Goal: Transaction & Acquisition: Purchase product/service

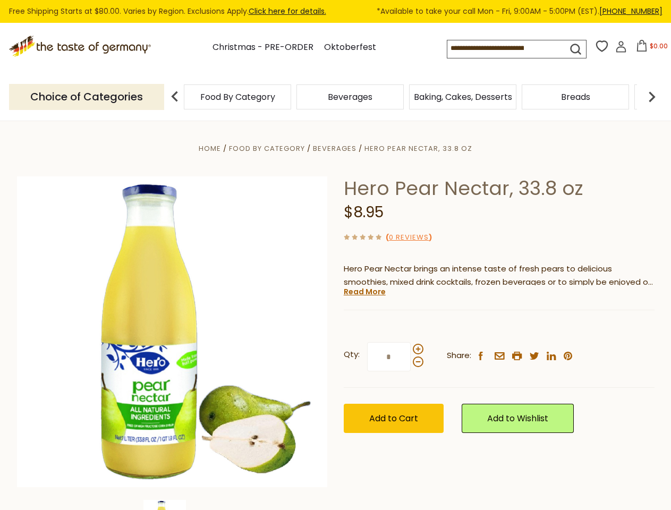
click at [335, 255] on div "Home Food By Category [GEOGRAPHIC_DATA] Hero Pear Nectar, 33.8 oz Hero Pear Nec…" at bounding box center [335, 346] width 653 height 409
click at [649, 49] on span "$0.00" at bounding box center [658, 45] width 18 height 9
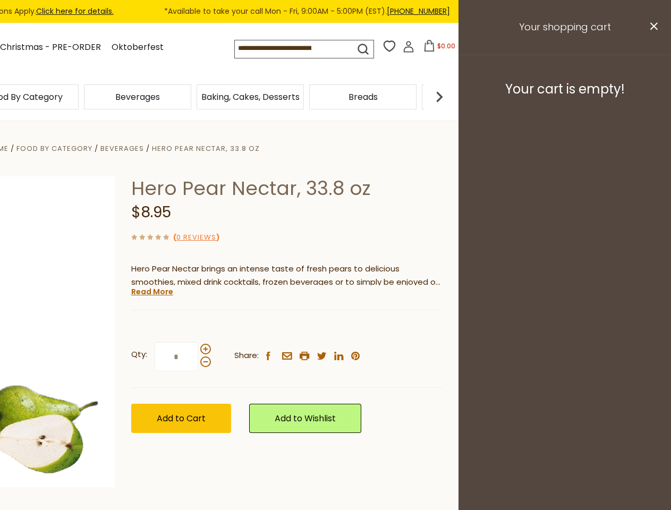
click at [194, 97] on div "Beverages" at bounding box center [137, 96] width 113 height 25
click at [79, 97] on div "Beverages" at bounding box center [24, 96] width 107 height 25
click at [652, 97] on h3 "Your cart is empty!" at bounding box center [565, 89] width 186 height 16
click at [335, 315] on div "Hero Pear Nectar, 33.8 oz $8.95 ( 0 Reviews ) Hero Pear Nectar brings an intens…" at bounding box center [286, 316] width 311 height 280
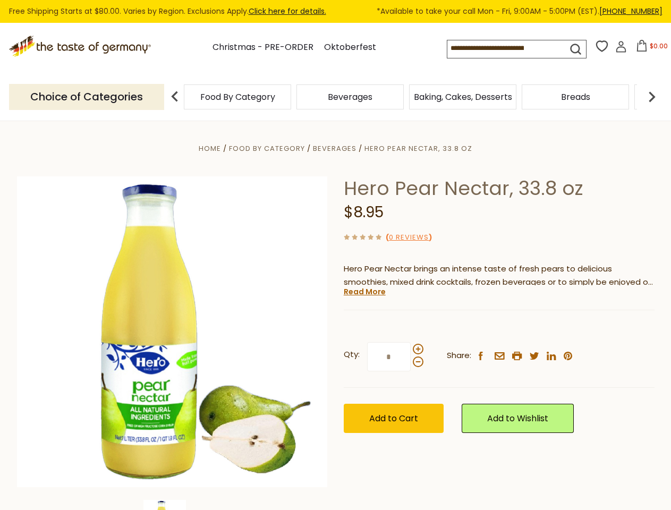
click at [172, 504] on div "Home Food By Category [GEOGRAPHIC_DATA] Hero Pear Nectar, 33.8 oz Hero Pear Nec…" at bounding box center [335, 346] width 653 height 409
click at [364, 292] on link "Read More" at bounding box center [365, 291] width 42 height 11
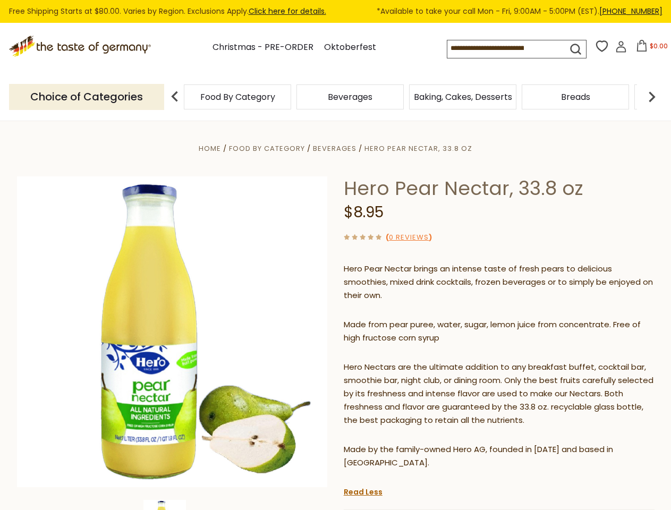
click at [417, 361] on p "Hero Nectars are the ultimate addition to any breakfast buffet, cocktail bar, s…" at bounding box center [499, 394] width 311 height 66
